Goal: Task Accomplishment & Management: Use online tool/utility

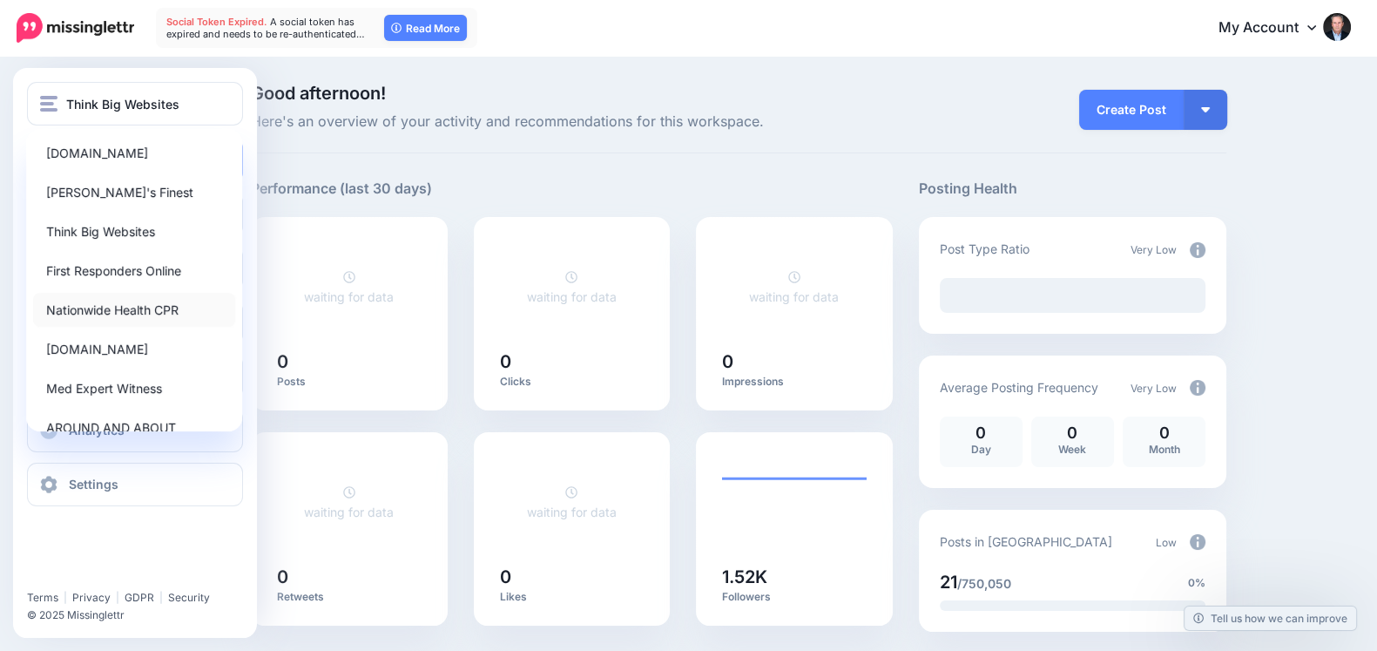
click at [73, 297] on link "Nationwide Health CPR" at bounding box center [134, 310] width 202 height 34
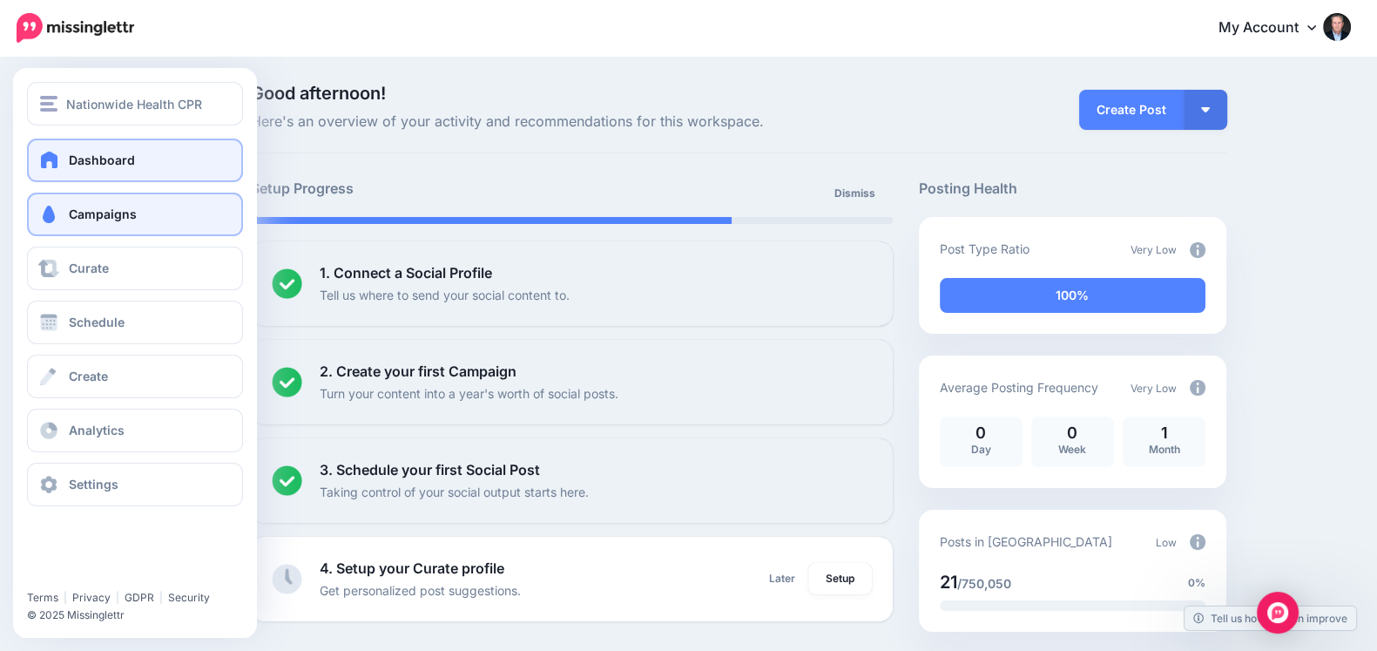
drag, startPoint x: 15, startPoint y: 224, endPoint x: 82, endPoint y: 206, distance: 69.3
click at [82, 206] on div "Dashboard Campaigns Curate Schedule Create Analytics Settings Facebook Communit…" at bounding box center [135, 323] width 244 height 368
click at [82, 206] on span "Campaigns" at bounding box center [103, 213] width 68 height 15
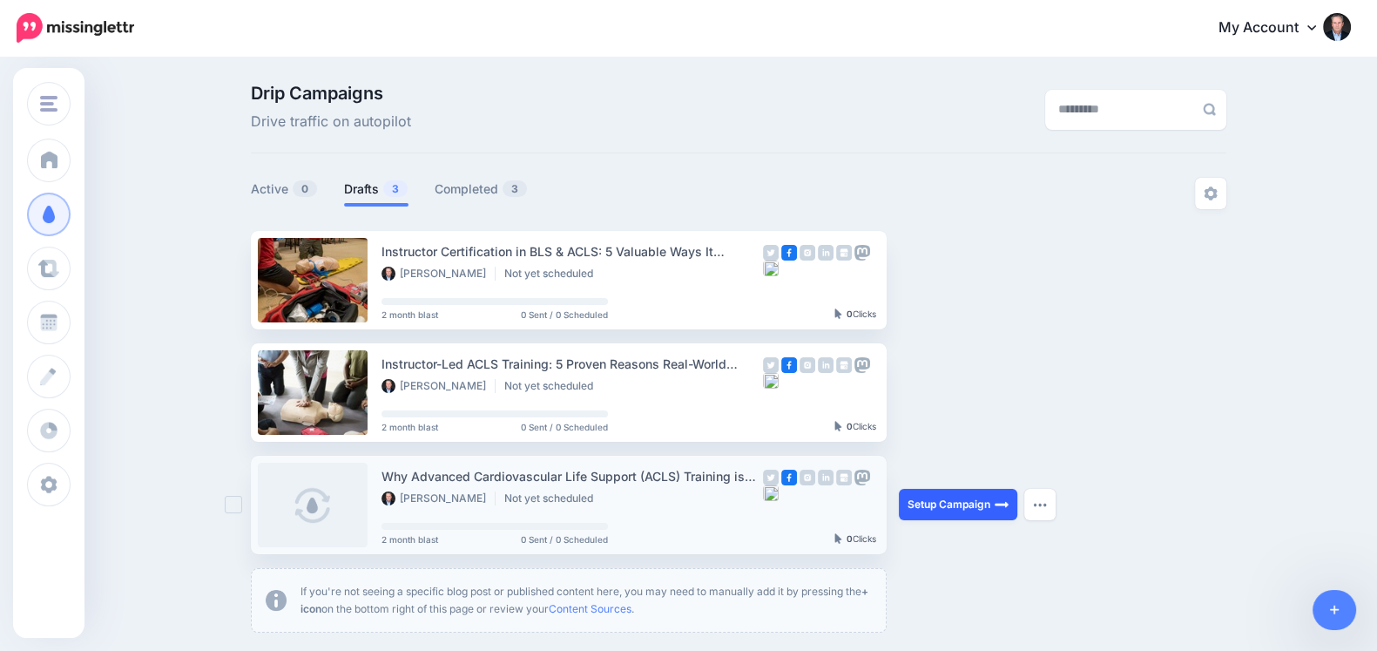
click at [945, 495] on link "Setup Campaign" at bounding box center [958, 504] width 118 height 31
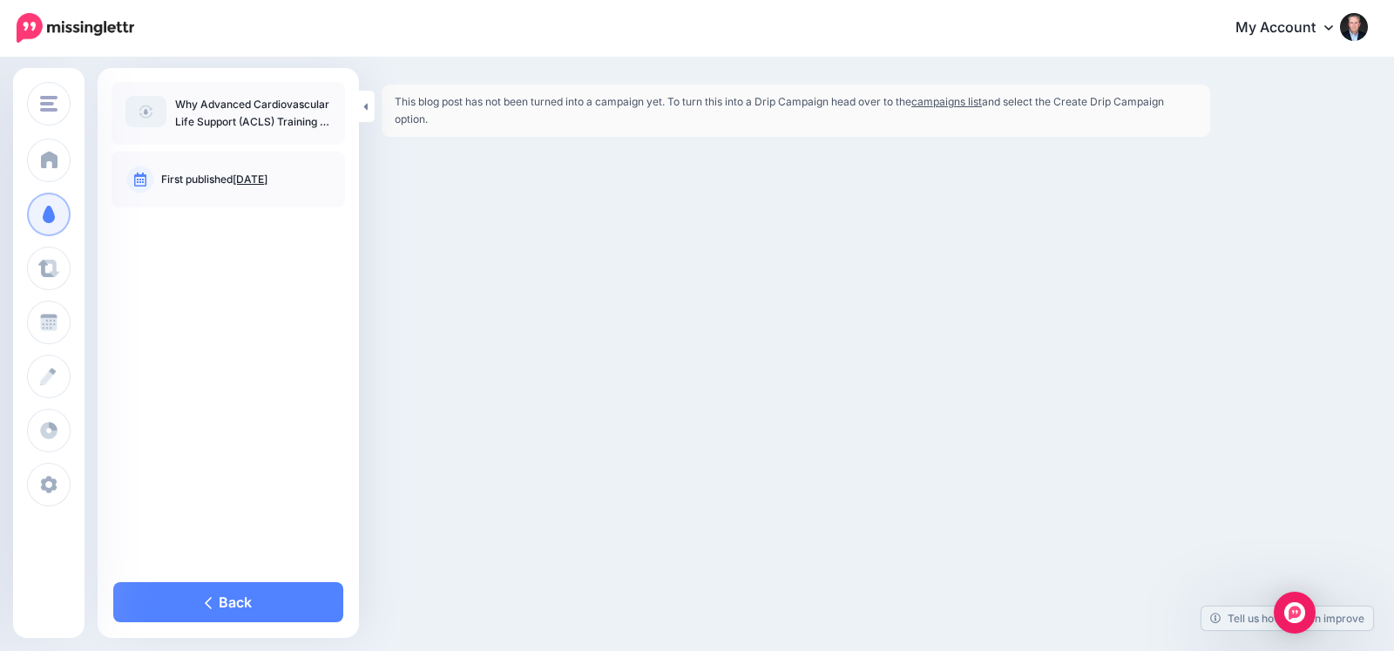
click at [136, 111] on img at bounding box center [145, 111] width 41 height 31
click at [242, 596] on link "Back" at bounding box center [228, 602] width 230 height 40
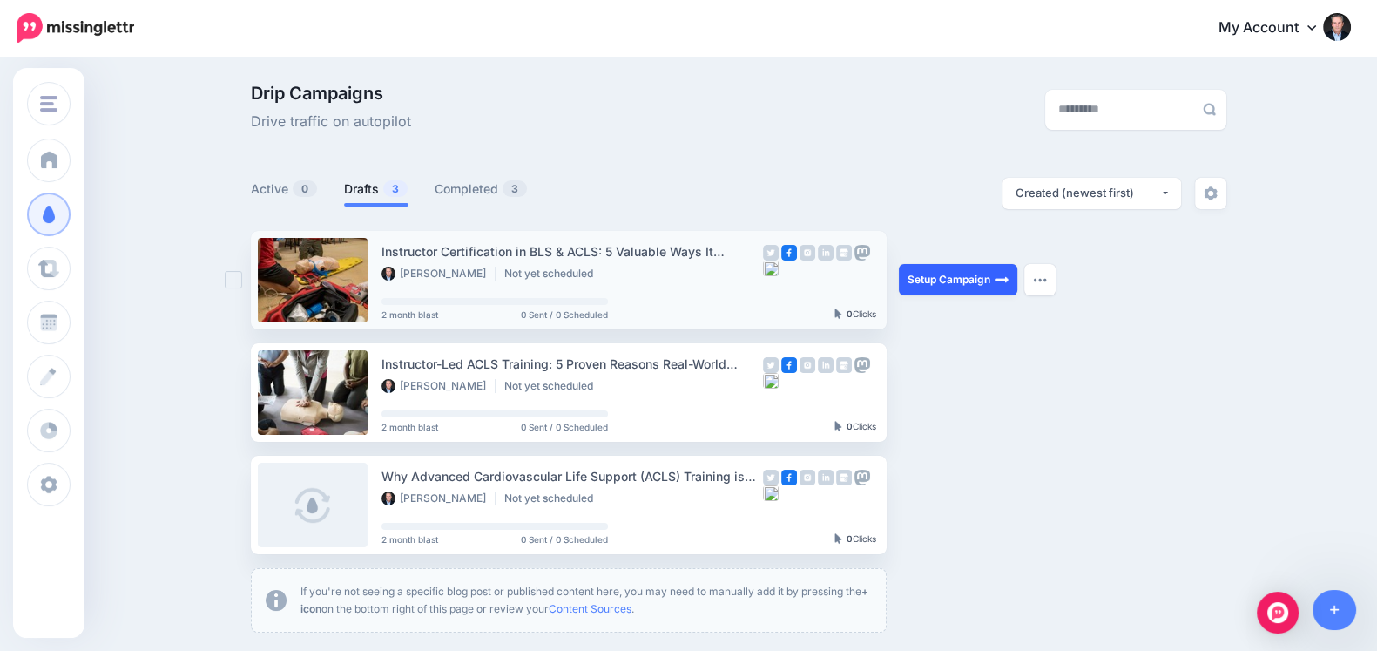
click at [935, 284] on link "Setup Campaign" at bounding box center [958, 279] width 118 height 31
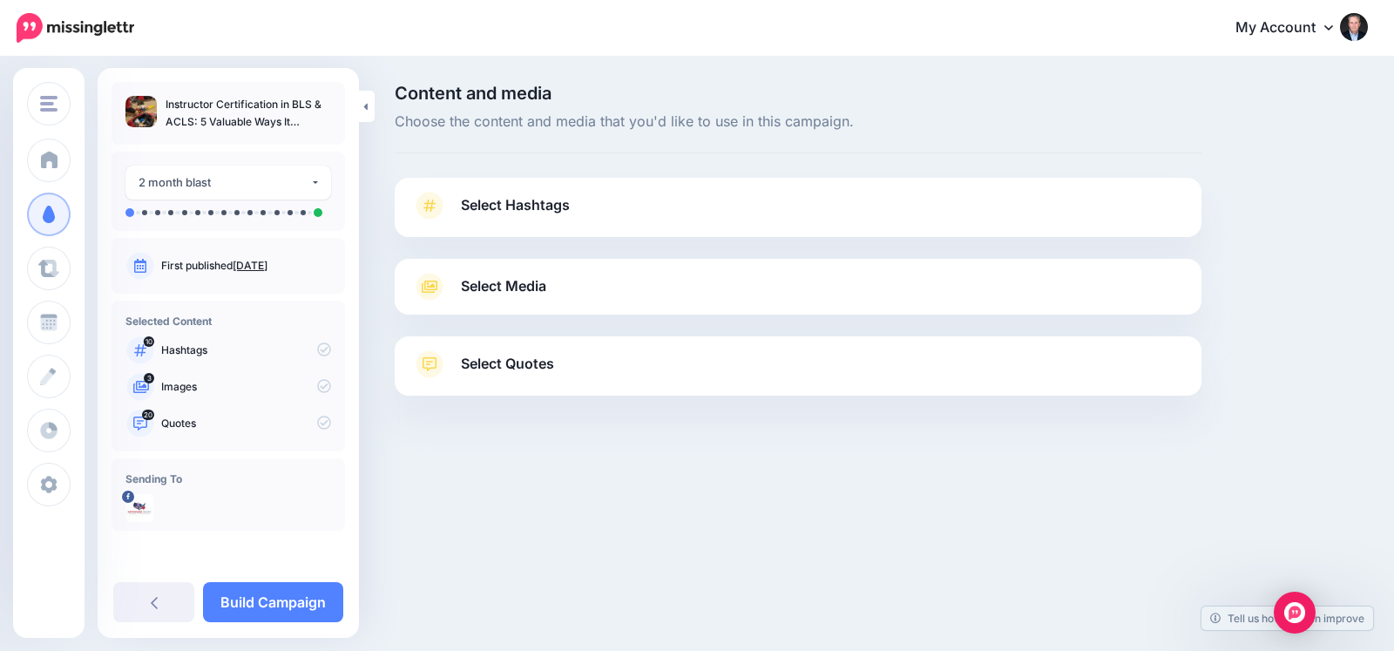
click at [891, 298] on link "Select Media" at bounding box center [798, 287] width 772 height 28
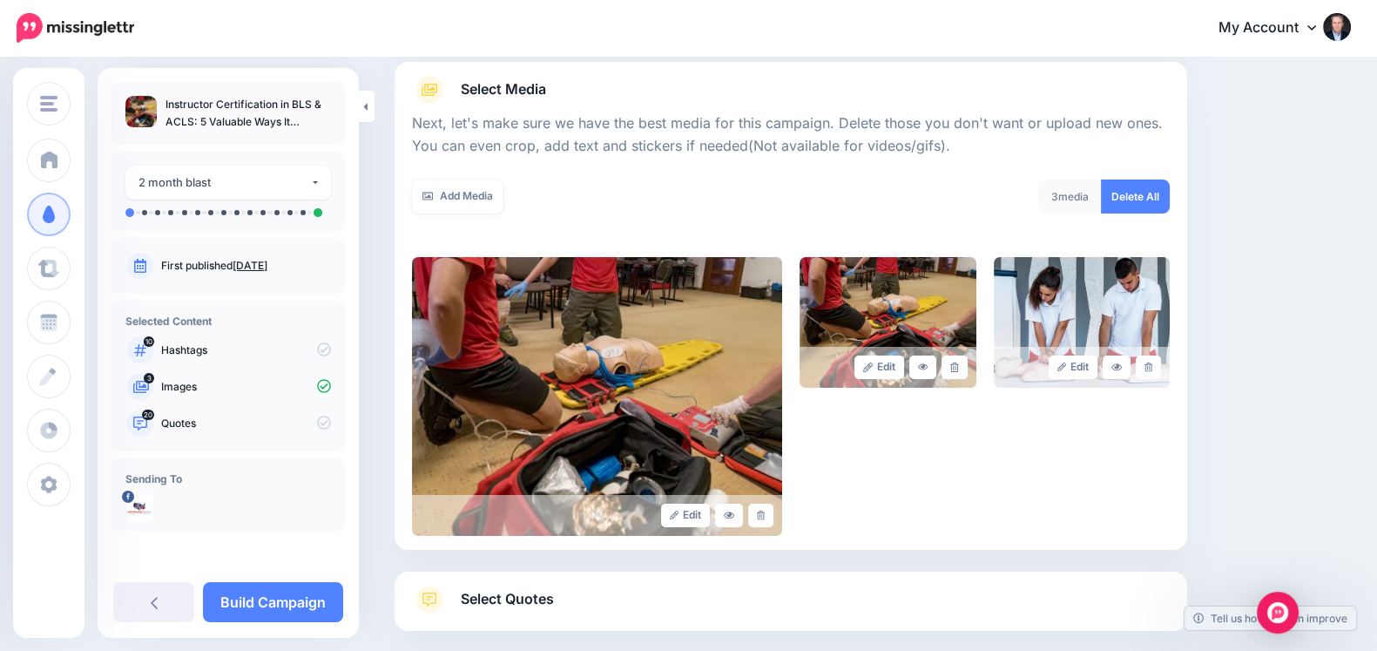
scroll to position [200, 0]
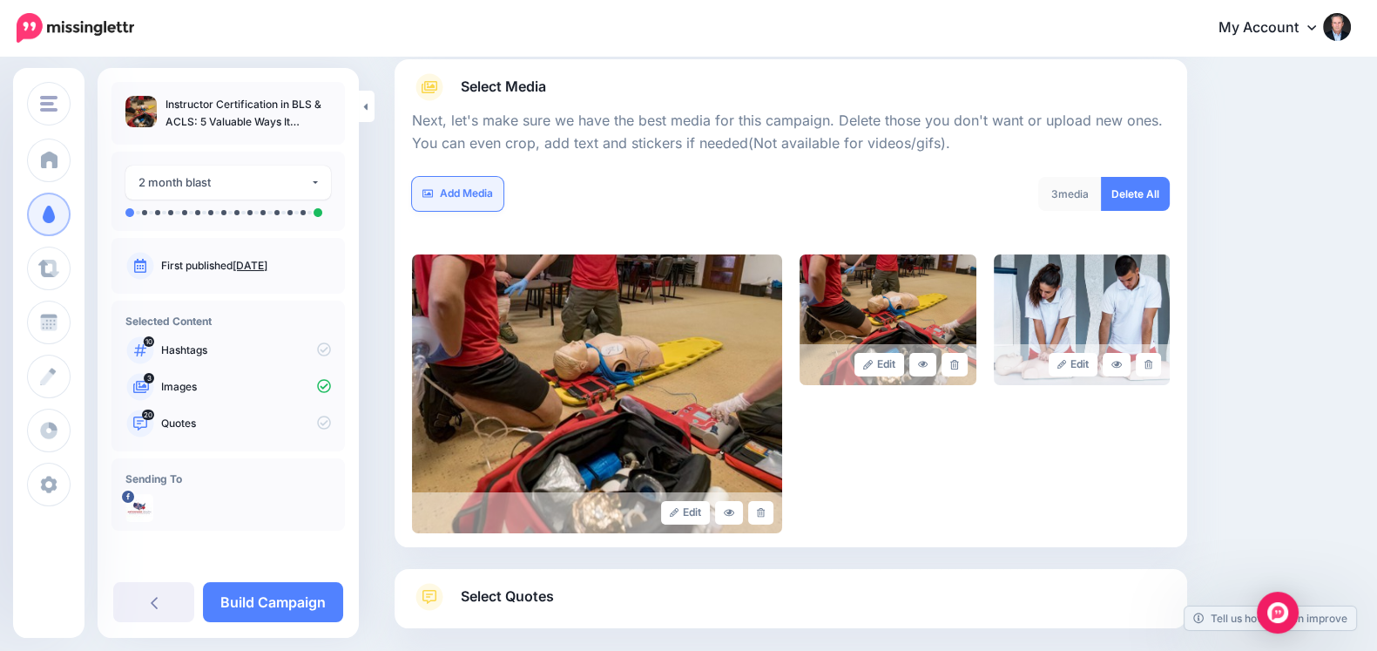
click at [476, 202] on link "Add Media" at bounding box center [457, 194] width 91 height 34
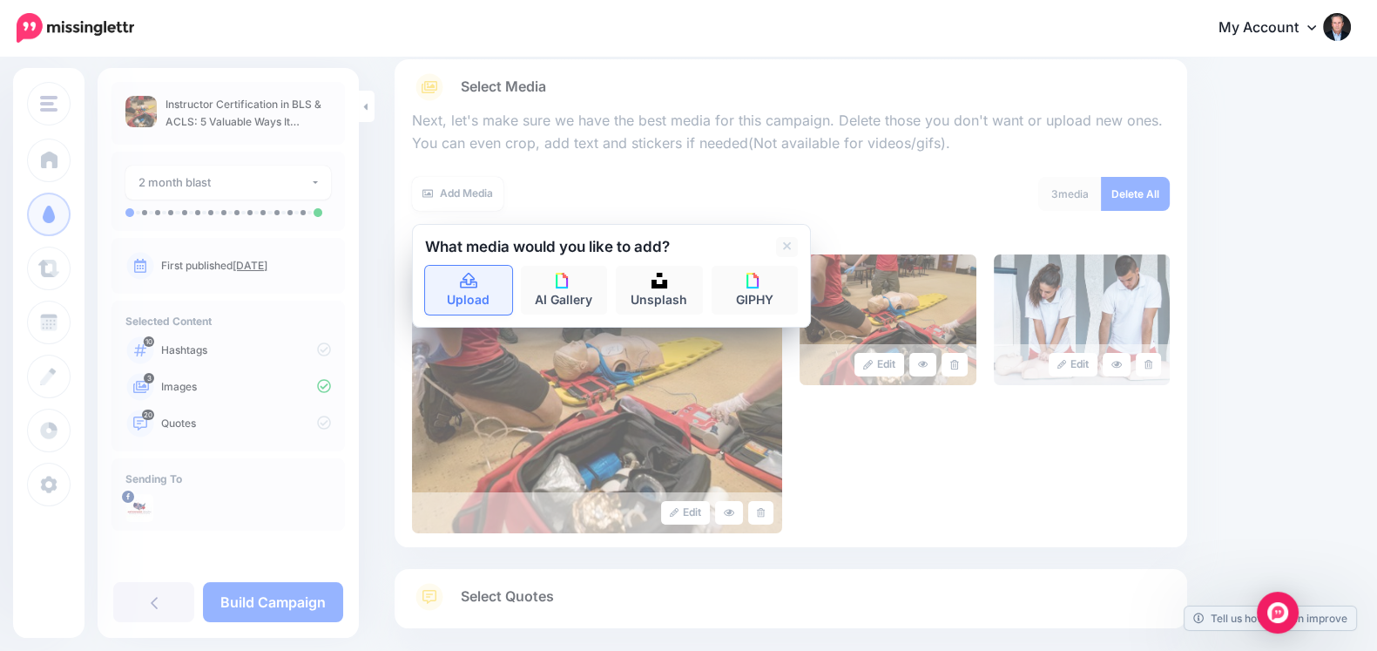
click at [465, 281] on icon at bounding box center [468, 281] width 17 height 16
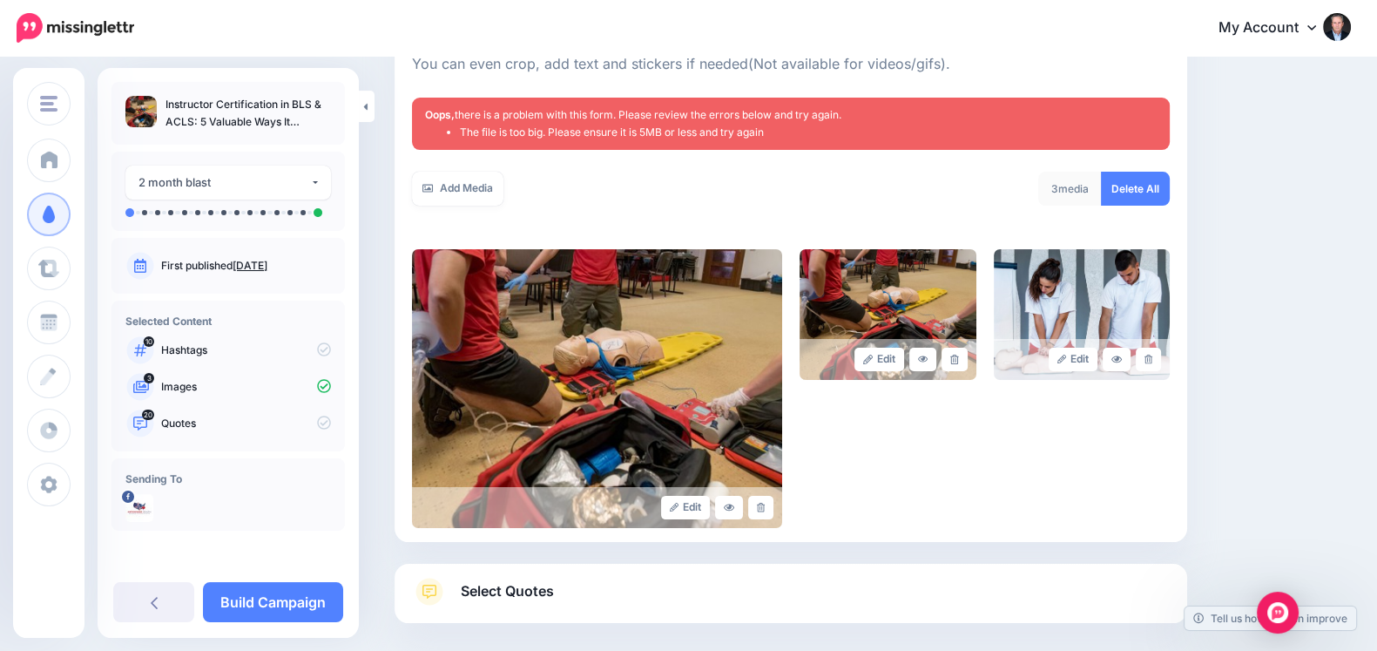
scroll to position [310, 0]
